Goal: Transaction & Acquisition: Purchase product/service

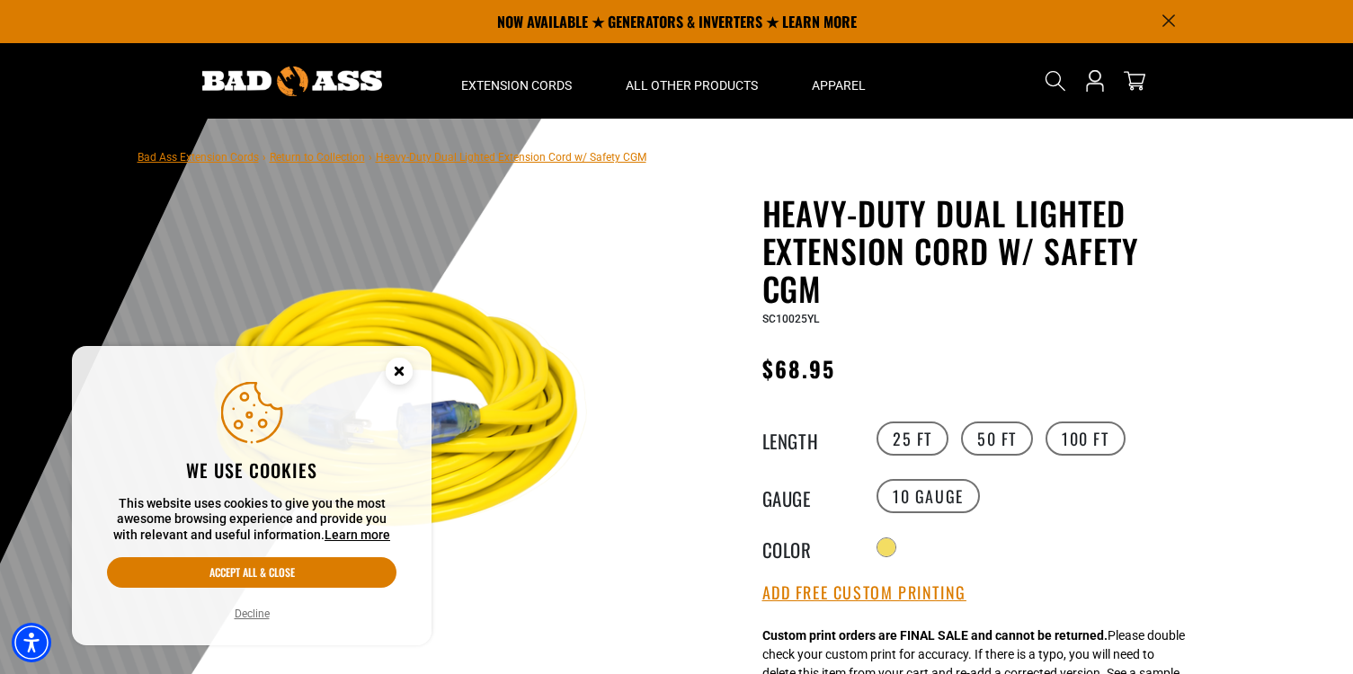
click at [400, 370] on icon "Cookie Consent" at bounding box center [399, 371] width 6 height 6
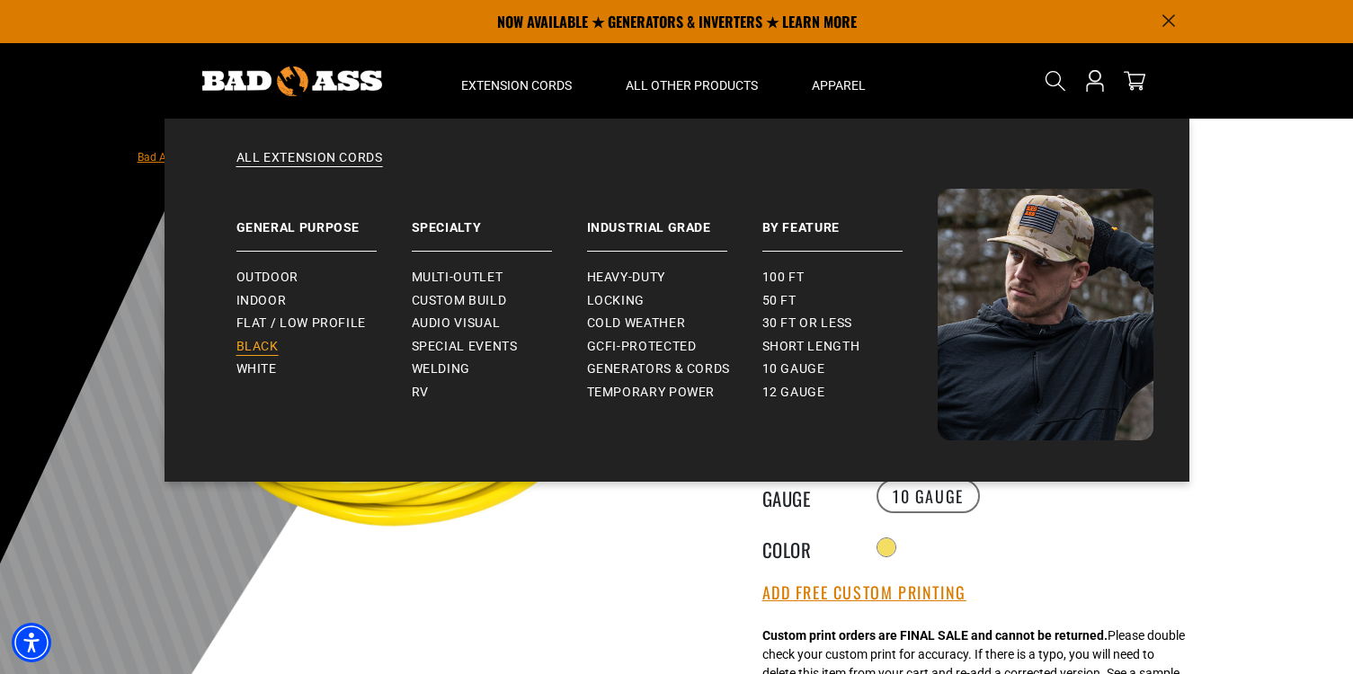
click at [270, 348] on span "Black" at bounding box center [257, 347] width 42 height 16
